Goal: Information Seeking & Learning: Learn about a topic

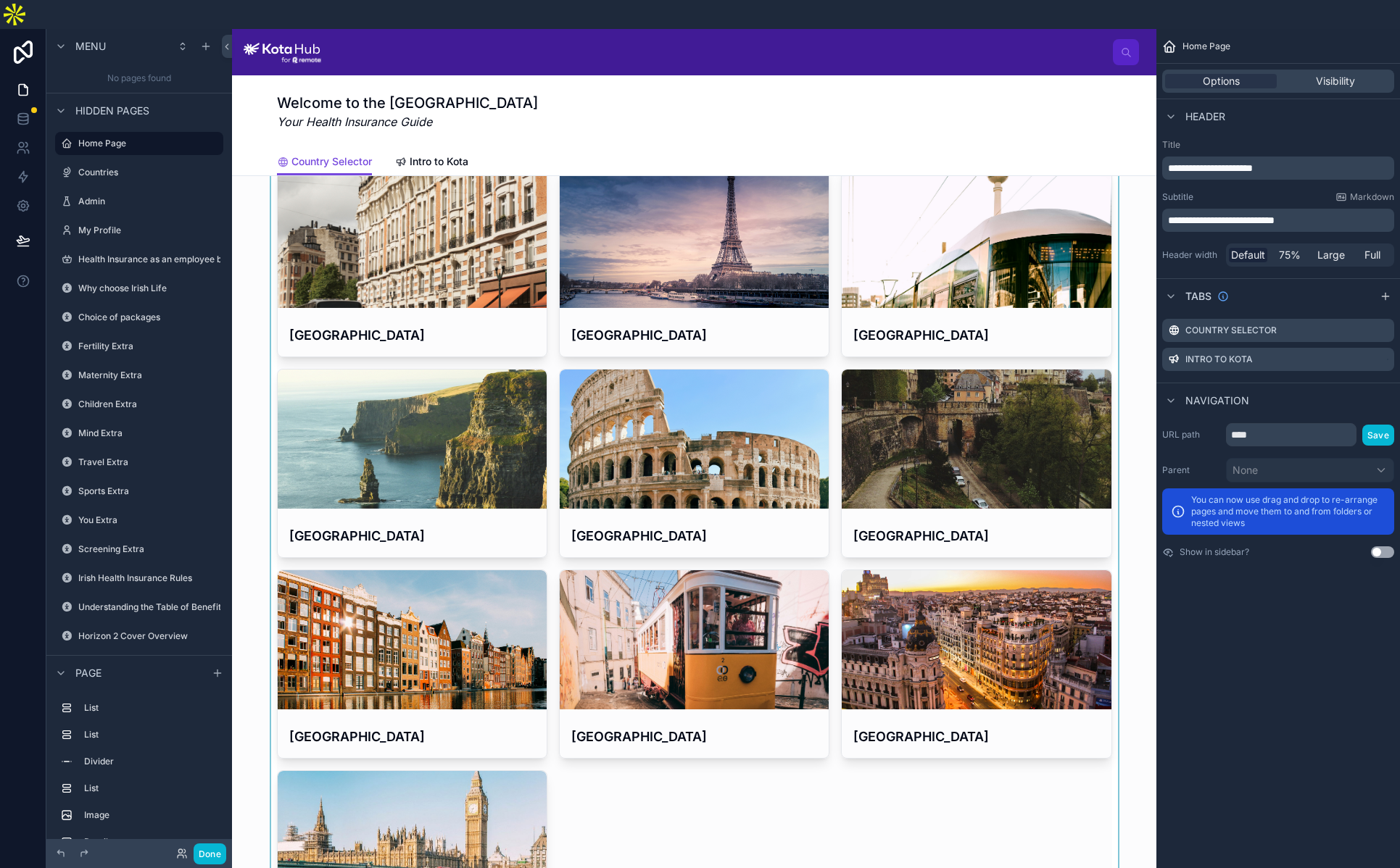
scroll to position [161, 0]
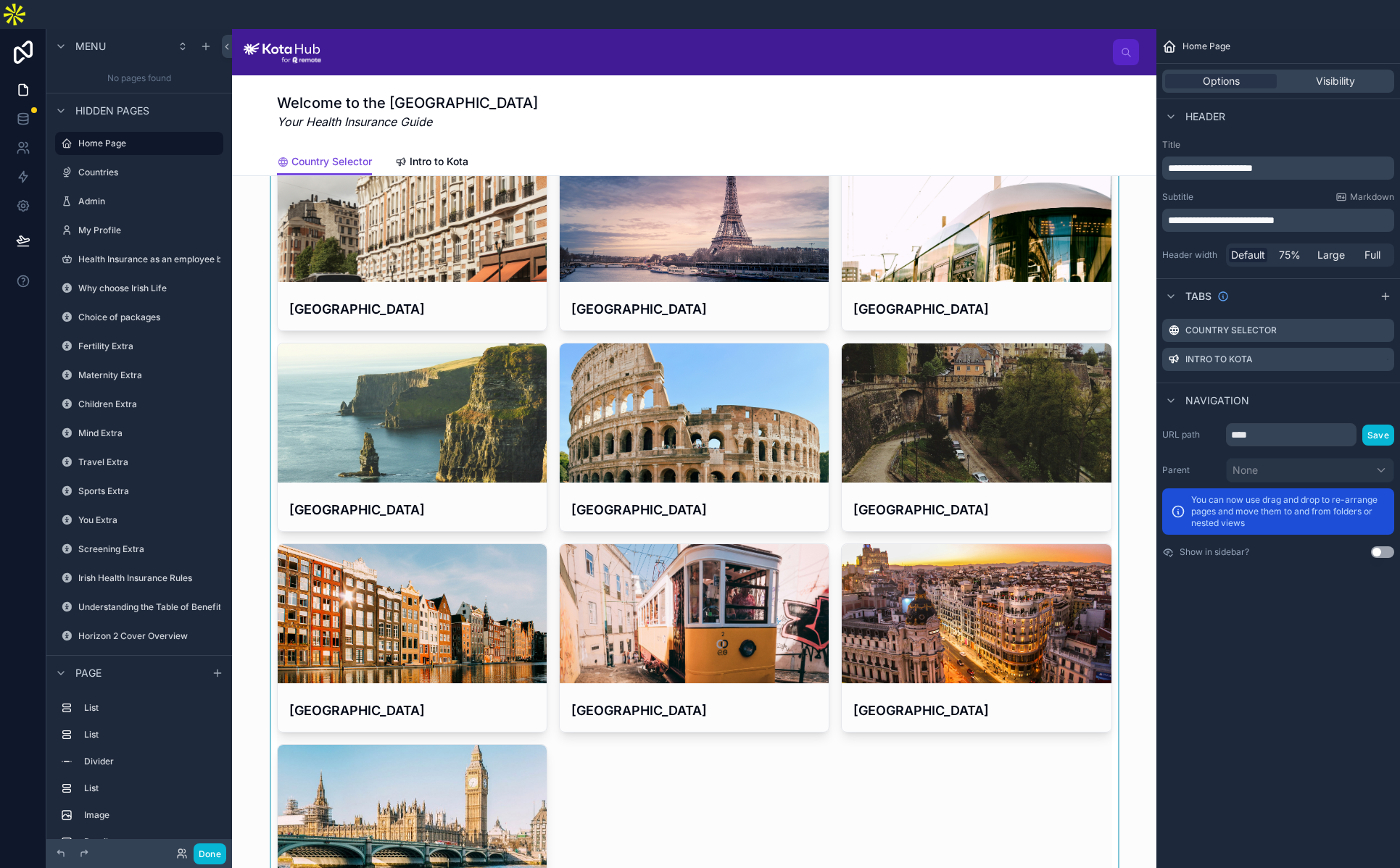
click at [444, 609] on div at bounding box center [694, 537] width 901 height 803
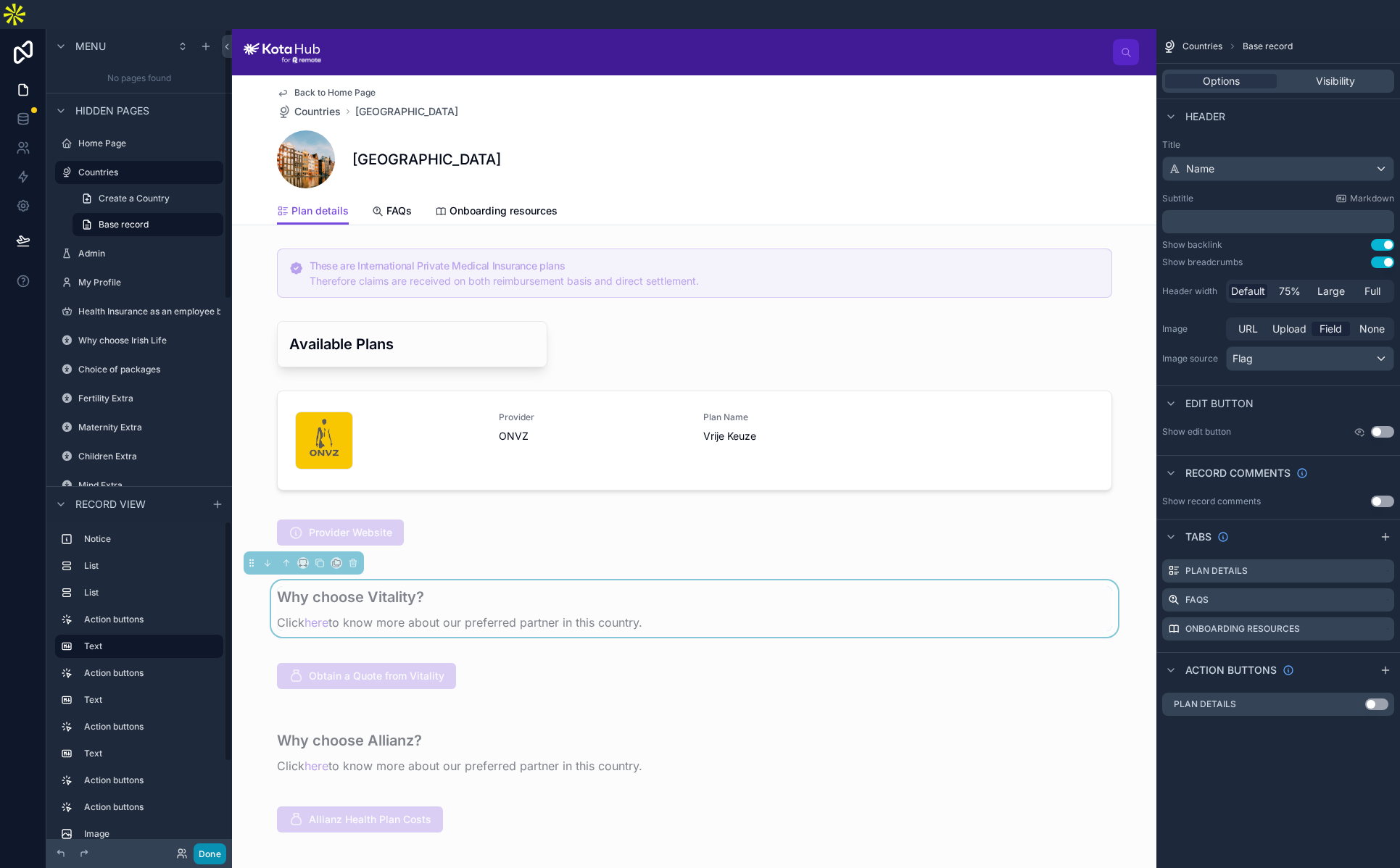
click at [213, 854] on button "Done" at bounding box center [210, 854] width 33 height 21
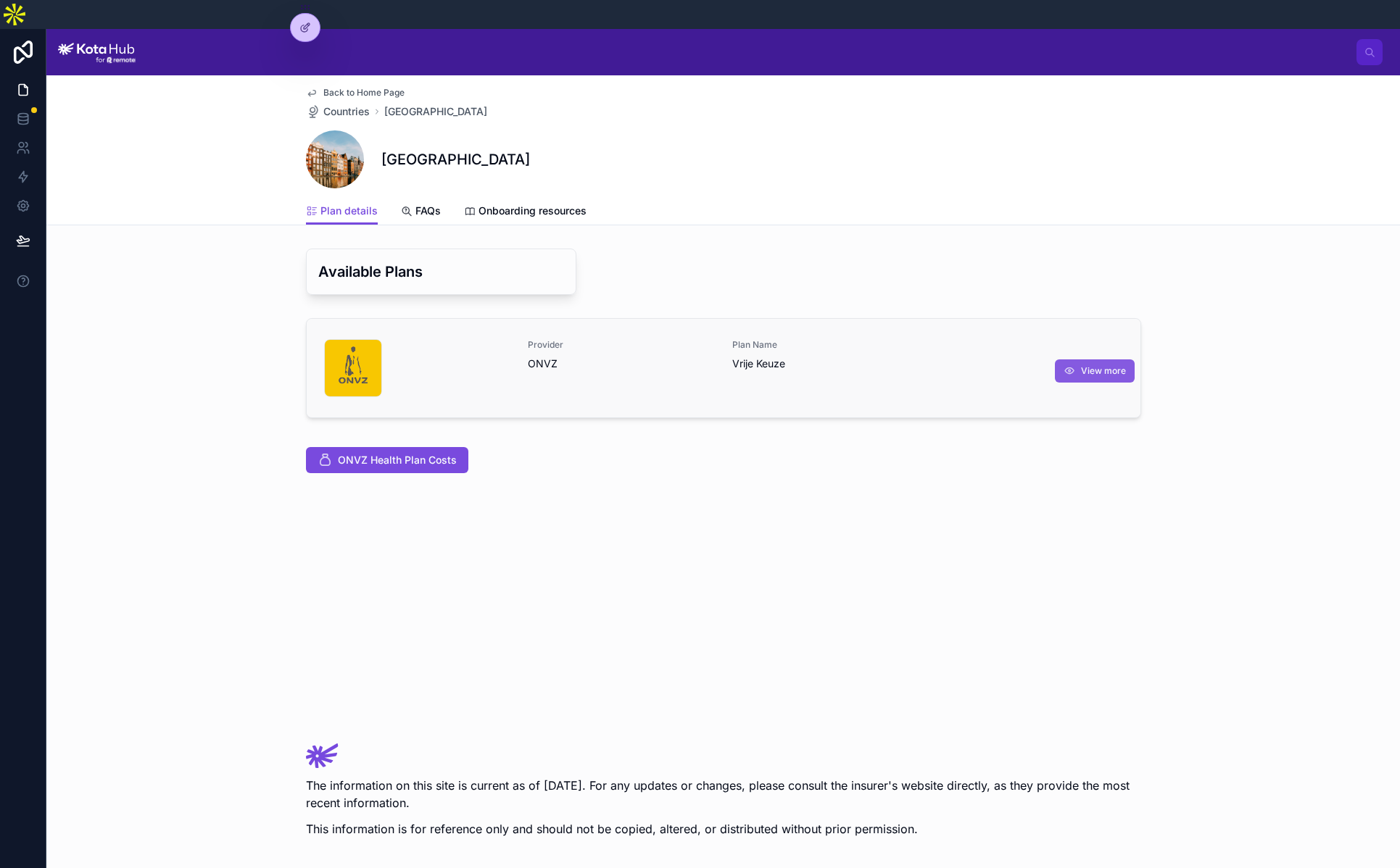
click at [1096, 365] on span "View more" at bounding box center [1103, 371] width 45 height 12
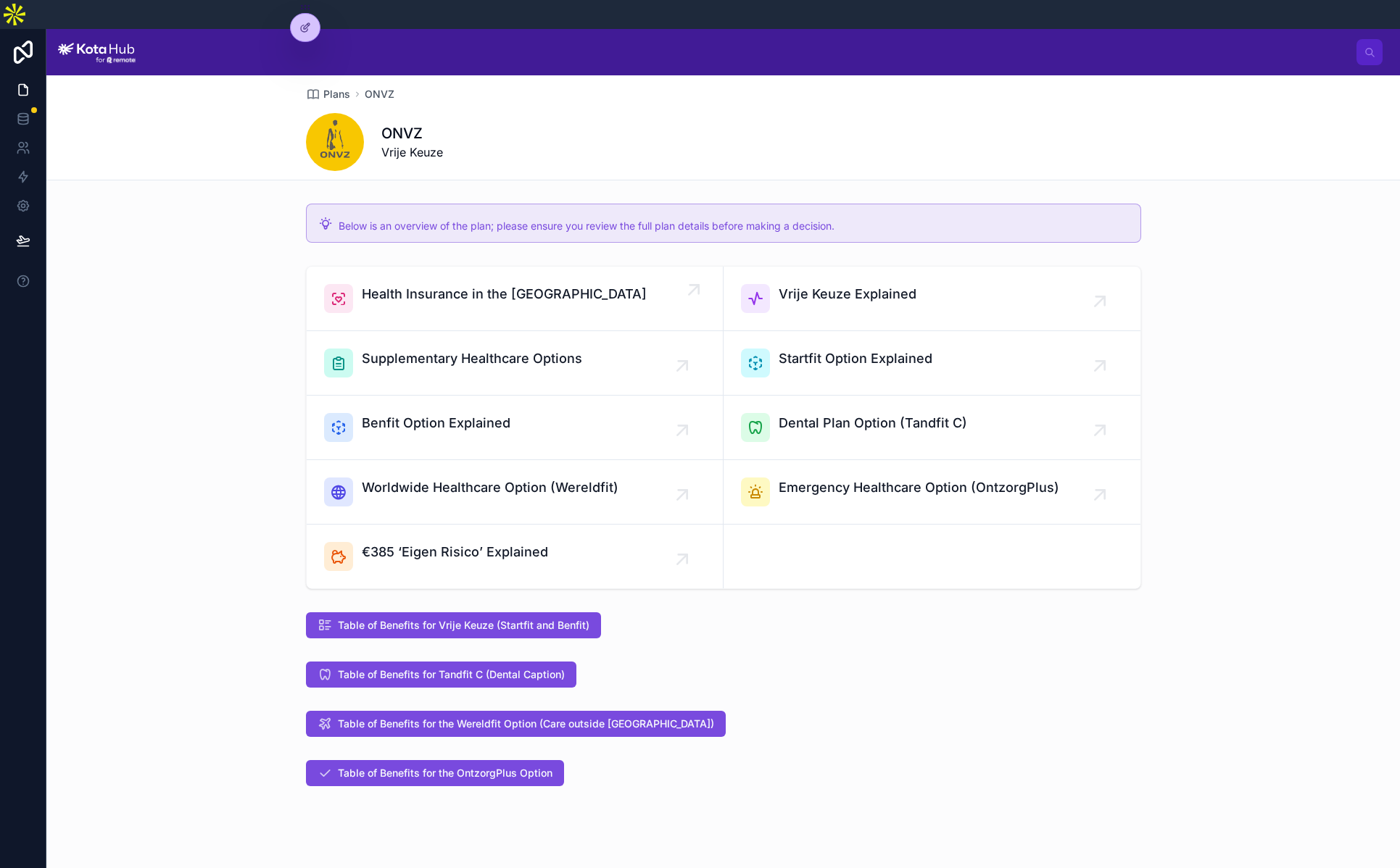
click at [634, 284] on div "Health Insurance in the [GEOGRAPHIC_DATA]" at bounding box center [514, 298] width 381 height 29
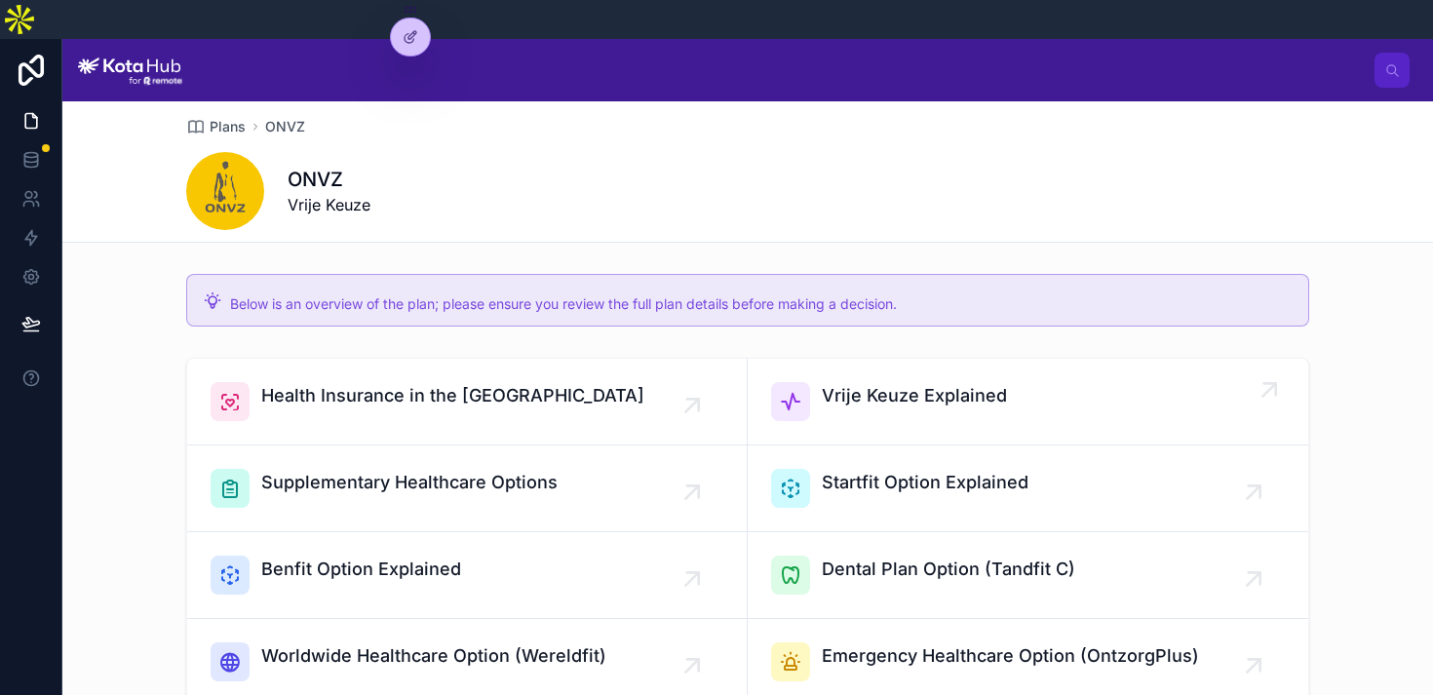
click at [910, 382] on span "Vrije Keuze Explained" at bounding box center [914, 395] width 185 height 27
click at [434, 469] on span "Supplementary Healthcare Options" at bounding box center [409, 482] width 296 height 27
click at [1053, 469] on div "Startfit Option Explained" at bounding box center [1028, 488] width 514 height 39
